Goal: Navigation & Orientation: Find specific page/section

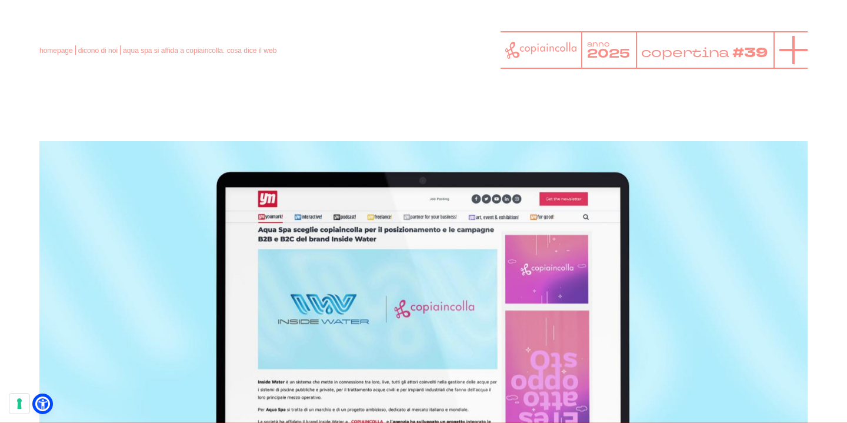
click at [784, 59] on icon at bounding box center [793, 50] width 28 height 28
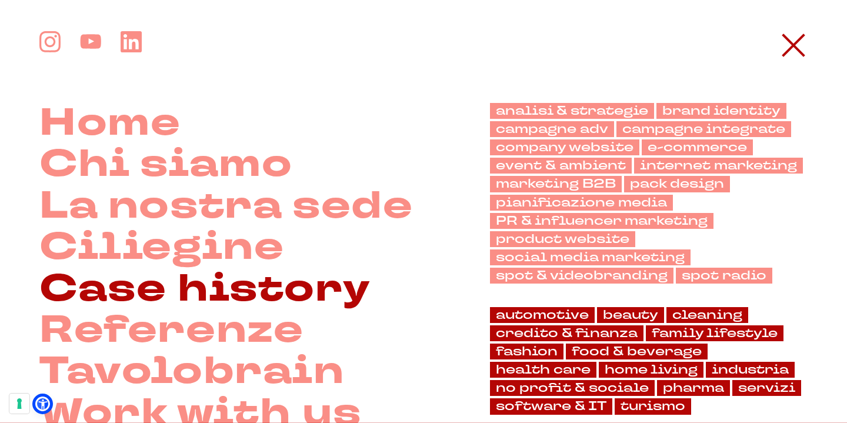
click at [226, 293] on link "Case history" at bounding box center [204, 289] width 331 height 41
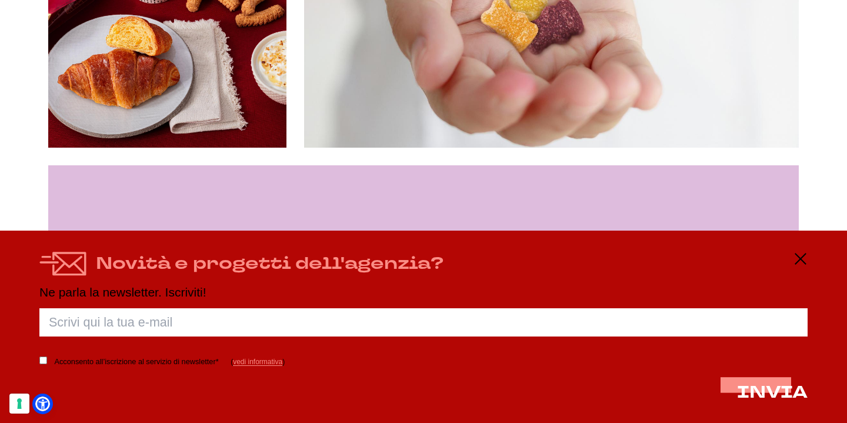
scroll to position [3639, 0]
click at [801, 259] on line at bounding box center [800, 259] width 14 height 0
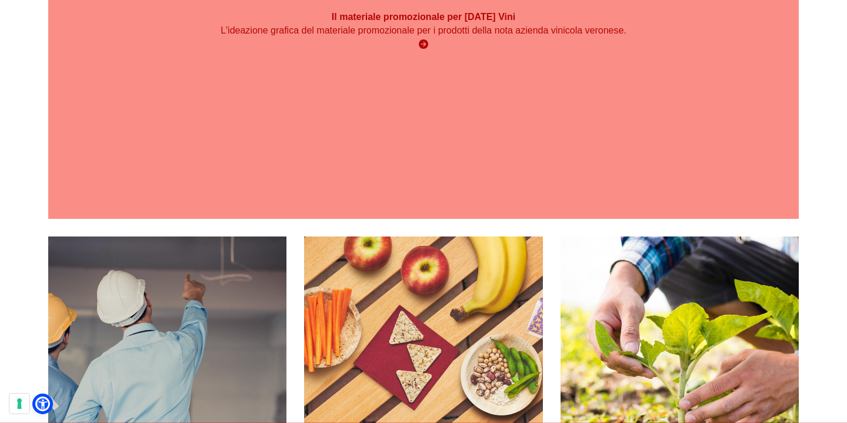
scroll to position [5258, 0]
